Goal: Transaction & Acquisition: Purchase product/service

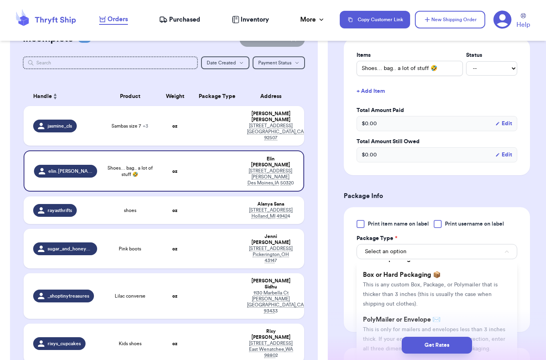
scroll to position [9, 0]
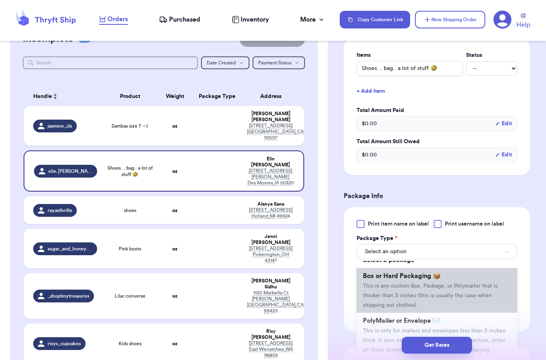
click at [479, 285] on span "This is any custom Box, Package, or Polymailer that is thicker than 3 inches (t…" at bounding box center [430, 295] width 135 height 25
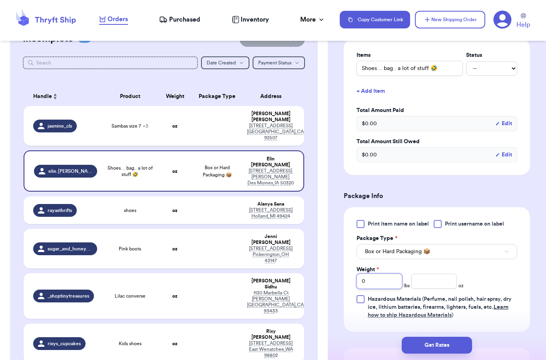
click at [379, 278] on input "0" at bounding box center [379, 280] width 46 height 15
type input "6"
click at [444, 287] on input "number" at bounding box center [434, 280] width 46 height 15
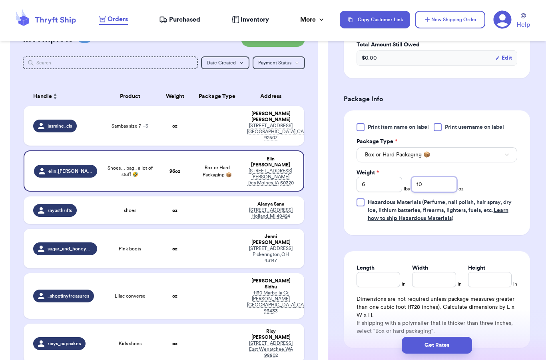
scroll to position [325, 0]
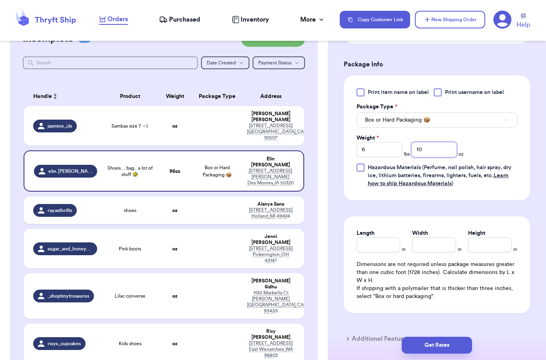
type input "10"
click at [383, 237] on input "Length" at bounding box center [378, 244] width 44 height 15
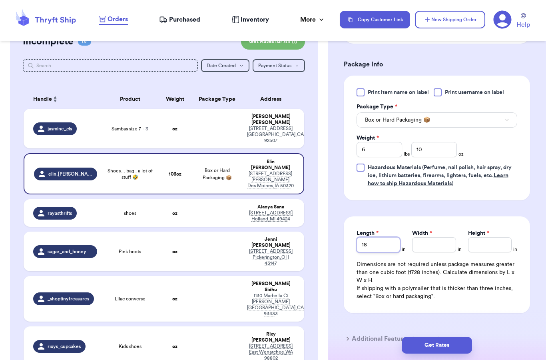
type input "18"
click at [492, 247] on input "Height *" at bounding box center [490, 244] width 44 height 15
type input "8"
click at [433, 240] on input "Width *" at bounding box center [434, 244] width 44 height 15
type input "11"
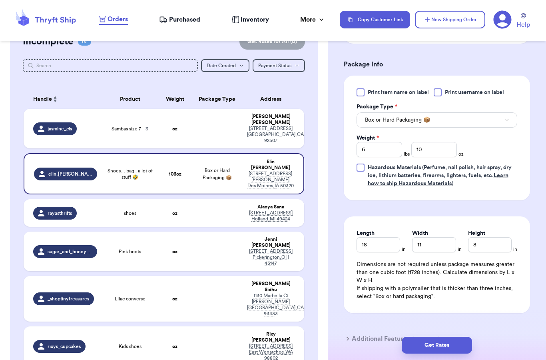
click at [459, 286] on p "If shipping with a polymailer that is thicker than three inches, select "Box or…" at bounding box center [436, 292] width 161 height 16
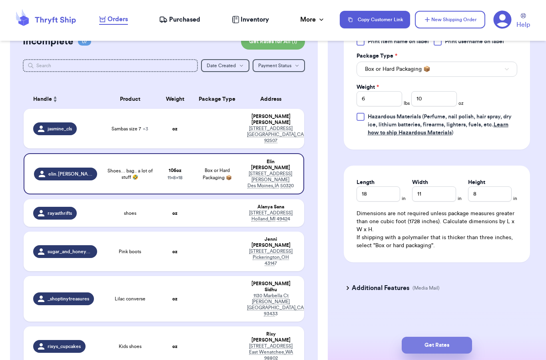
scroll to position [376, 0]
click at [438, 336] on button "Get Rates" at bounding box center [437, 344] width 70 height 17
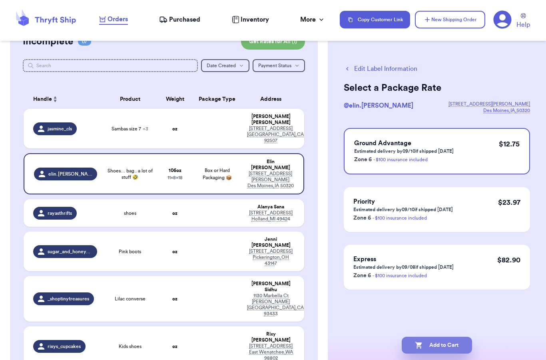
click at [436, 336] on button "Add to Cart" at bounding box center [437, 344] width 70 height 17
